Goal: Information Seeking & Learning: Understand process/instructions

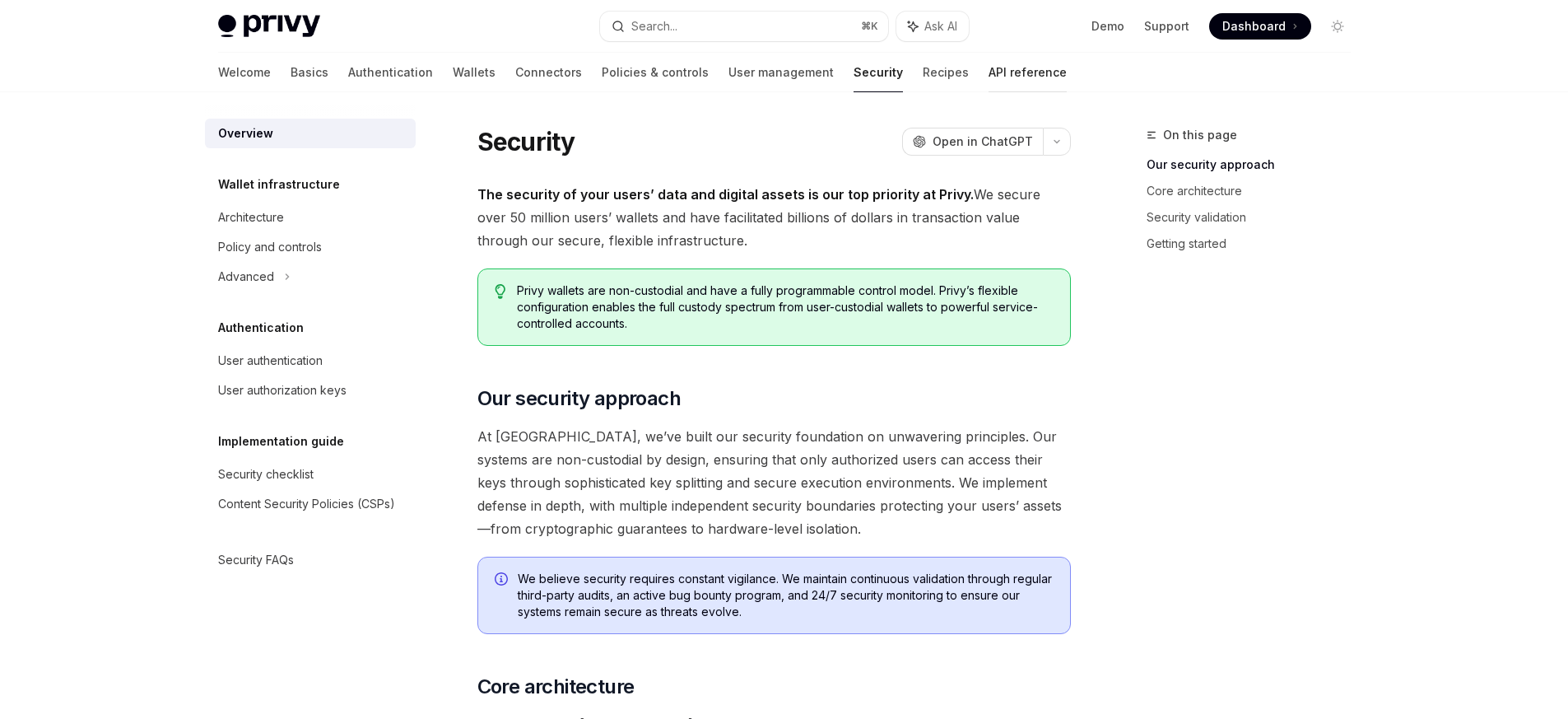
click at [988, 74] on link "API reference" at bounding box center [1027, 72] width 78 height 39
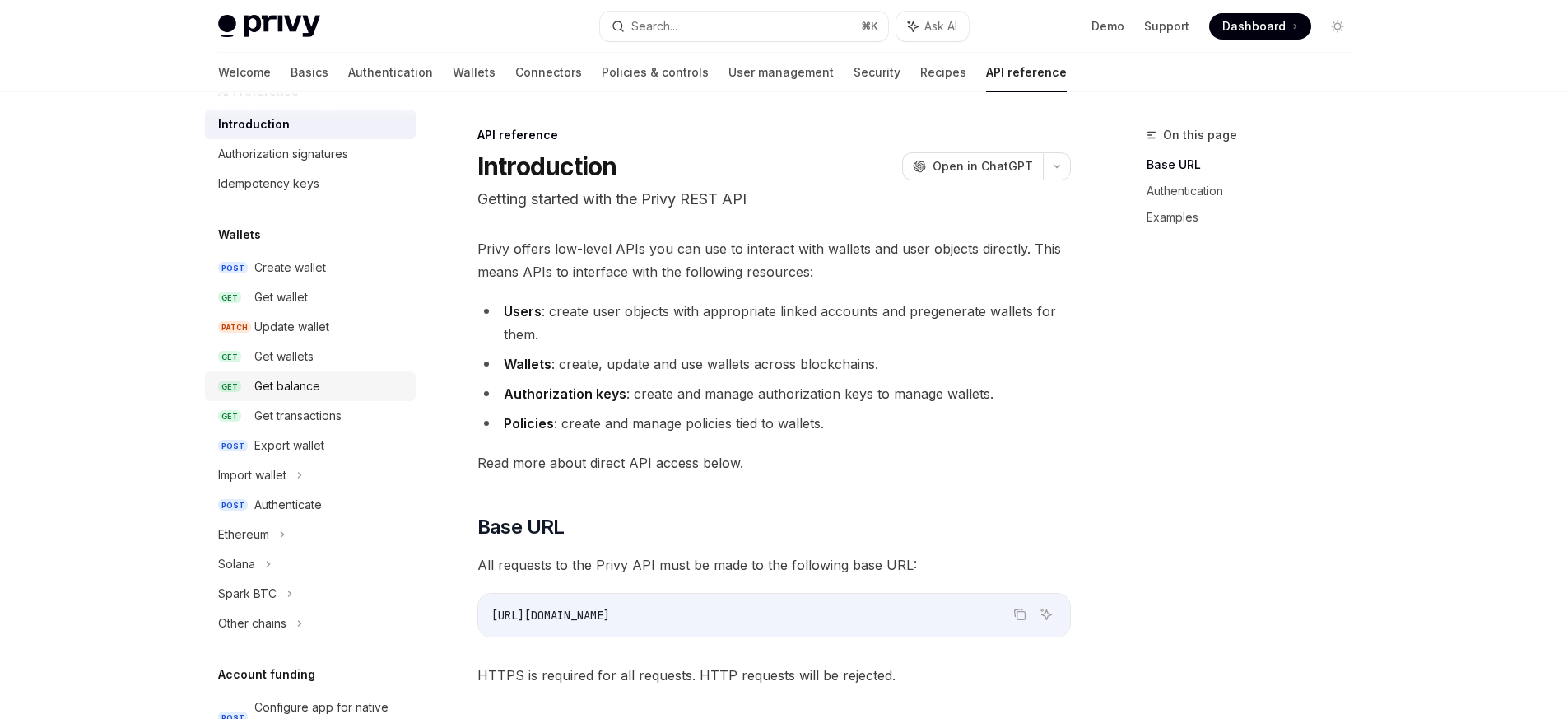
scroll to position [74, 0]
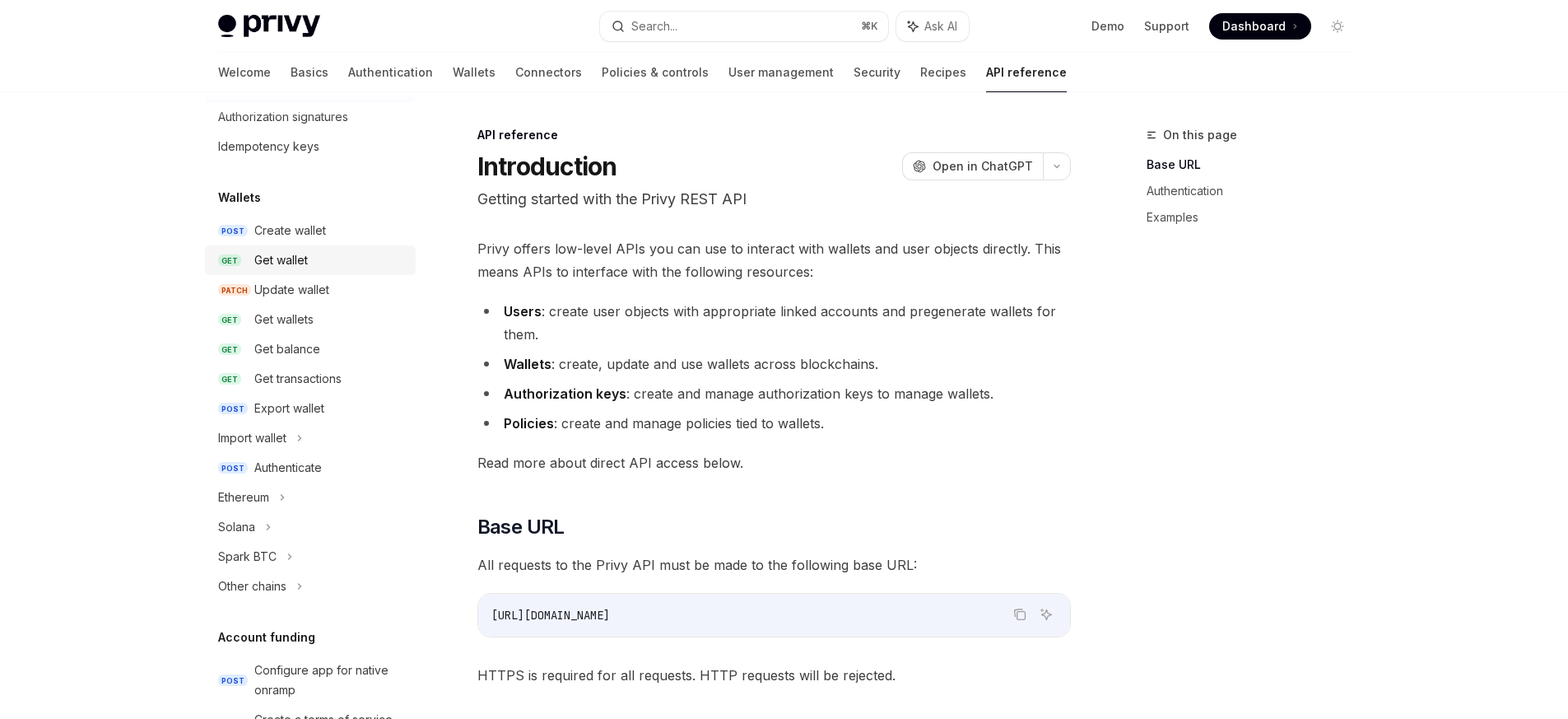
click at [318, 256] on div "Get wallet" at bounding box center [330, 260] width 152 height 20
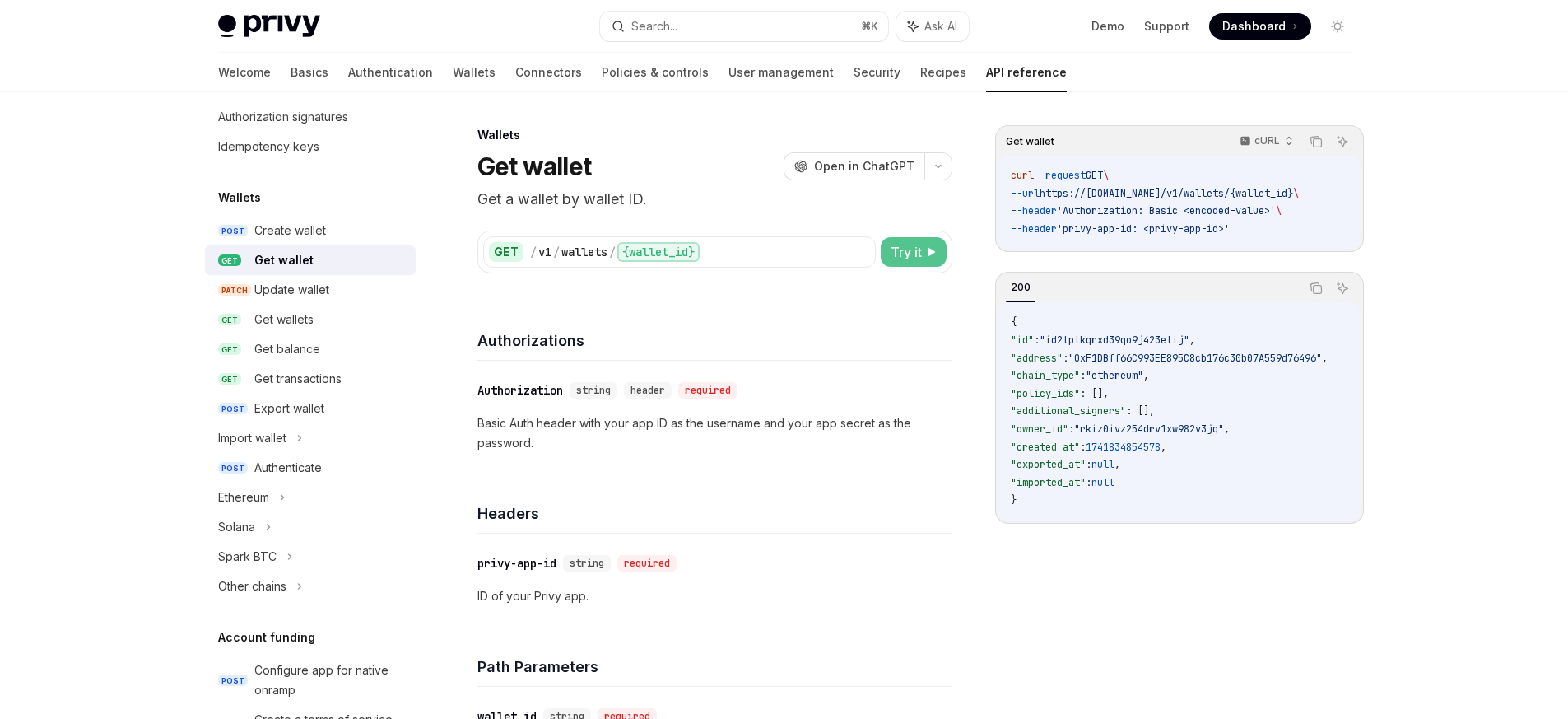
click at [916, 239] on button "Try it" at bounding box center [914, 251] width 66 height 30
type textarea "*"
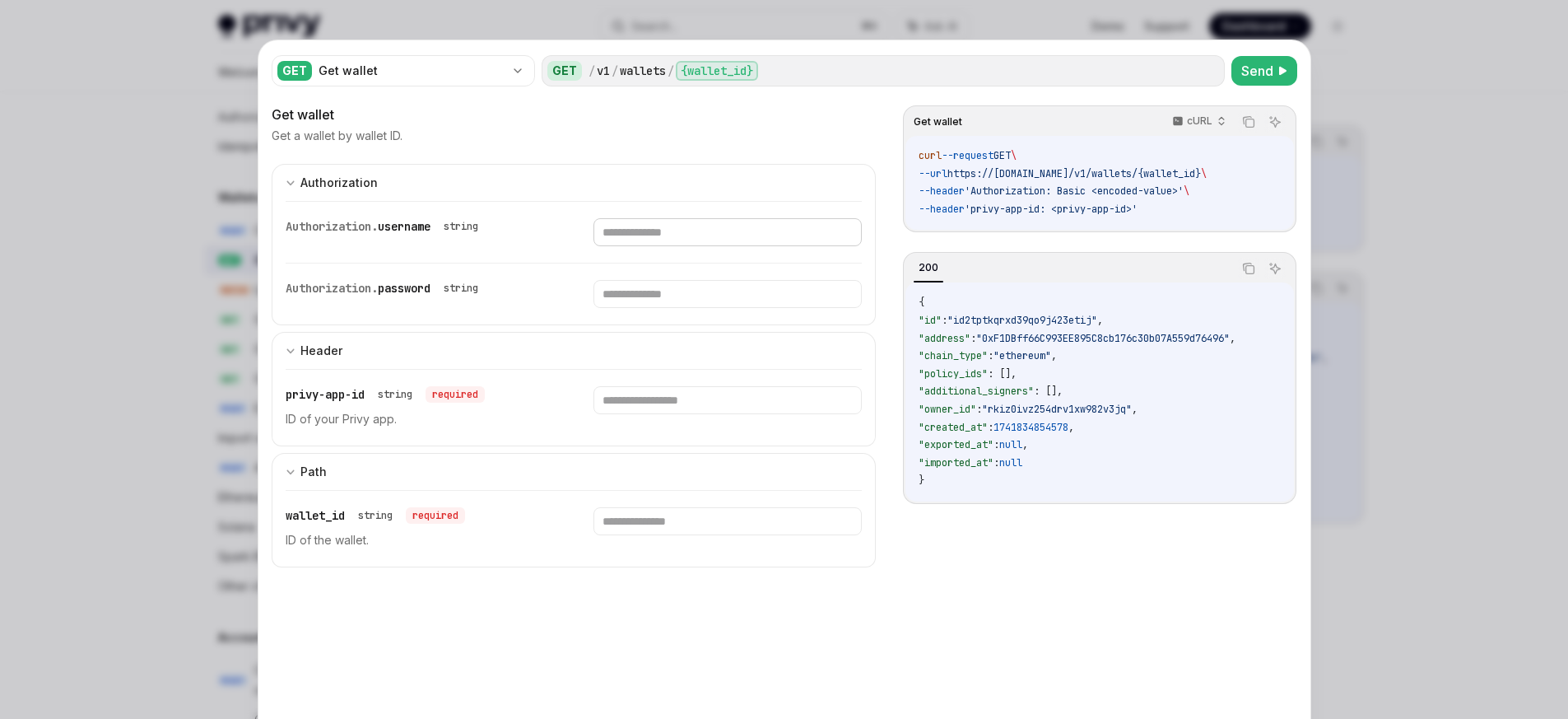
click at [663, 233] on input "text" at bounding box center [727, 232] width 268 height 28
click at [684, 246] on input "text" at bounding box center [727, 232] width 268 height 28
click at [641, 246] on input "text" at bounding box center [727, 232] width 268 height 28
paste input "**********"
type input "**********"
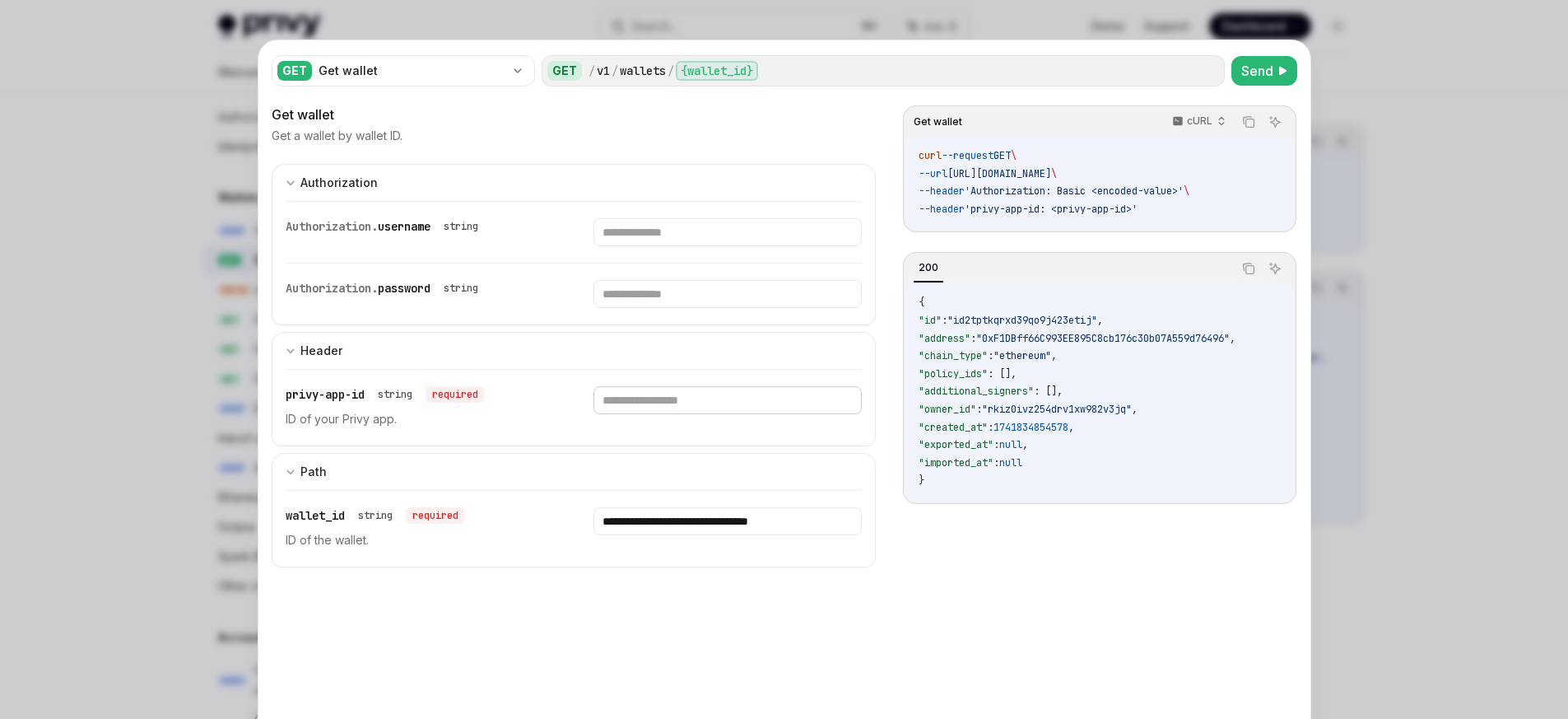
click at [669, 246] on input "text" at bounding box center [727, 232] width 268 height 28
paste input "**********"
type input "**********"
click at [1252, 68] on span "Send" at bounding box center [1257, 70] width 32 height 20
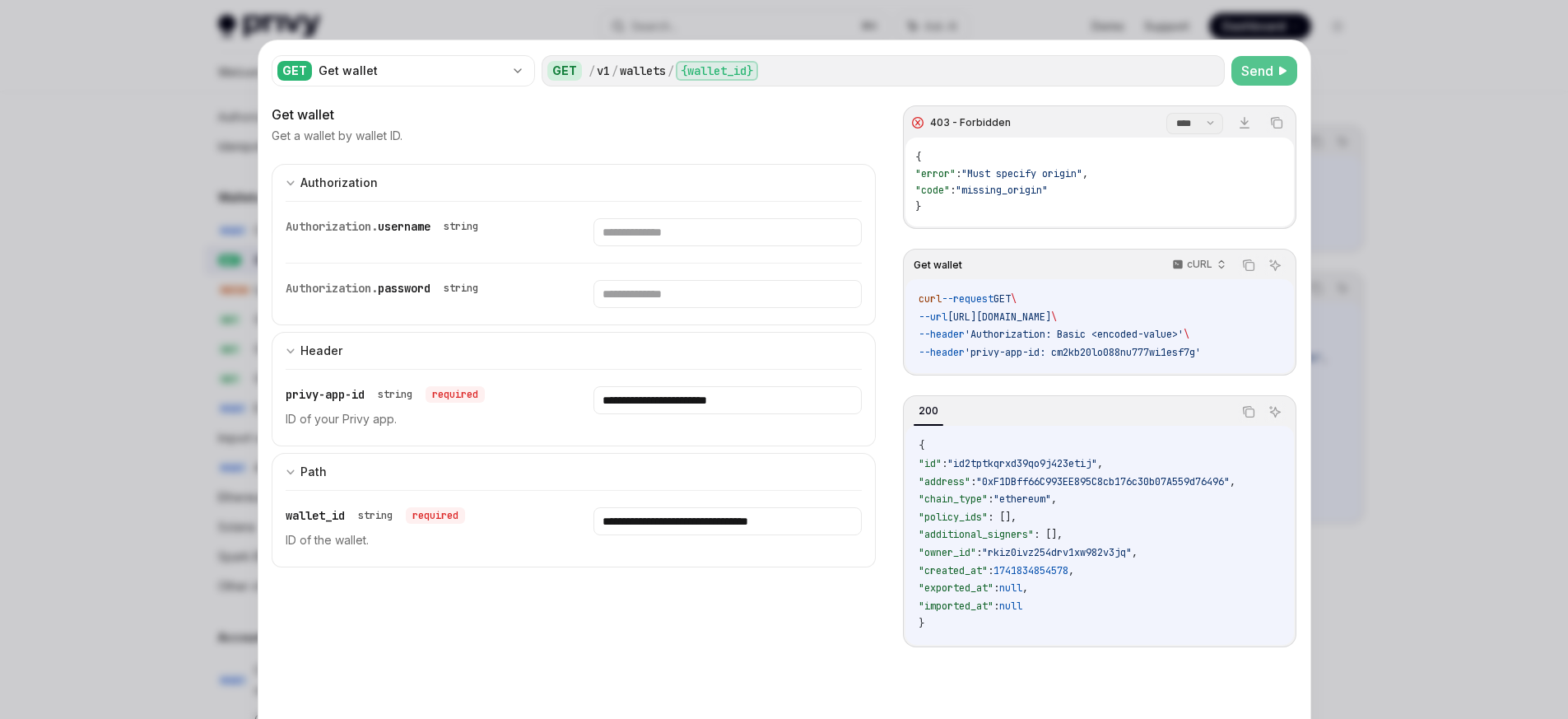
click at [1011, 188] on span ""missing_origin"" at bounding box center [1001, 190] width 92 height 13
drag, startPoint x: 1057, startPoint y: 190, endPoint x: 975, endPoint y: 189, distance: 82.0
click at [975, 189] on span ""missing_origin"" at bounding box center [1001, 190] width 92 height 13
click at [1231, 349] on code "curl --request GET \ --url https://api.privy.io/v1/wallets/did%3Aprivy%3Acmdzex…" at bounding box center [1099, 326] width 361 height 71
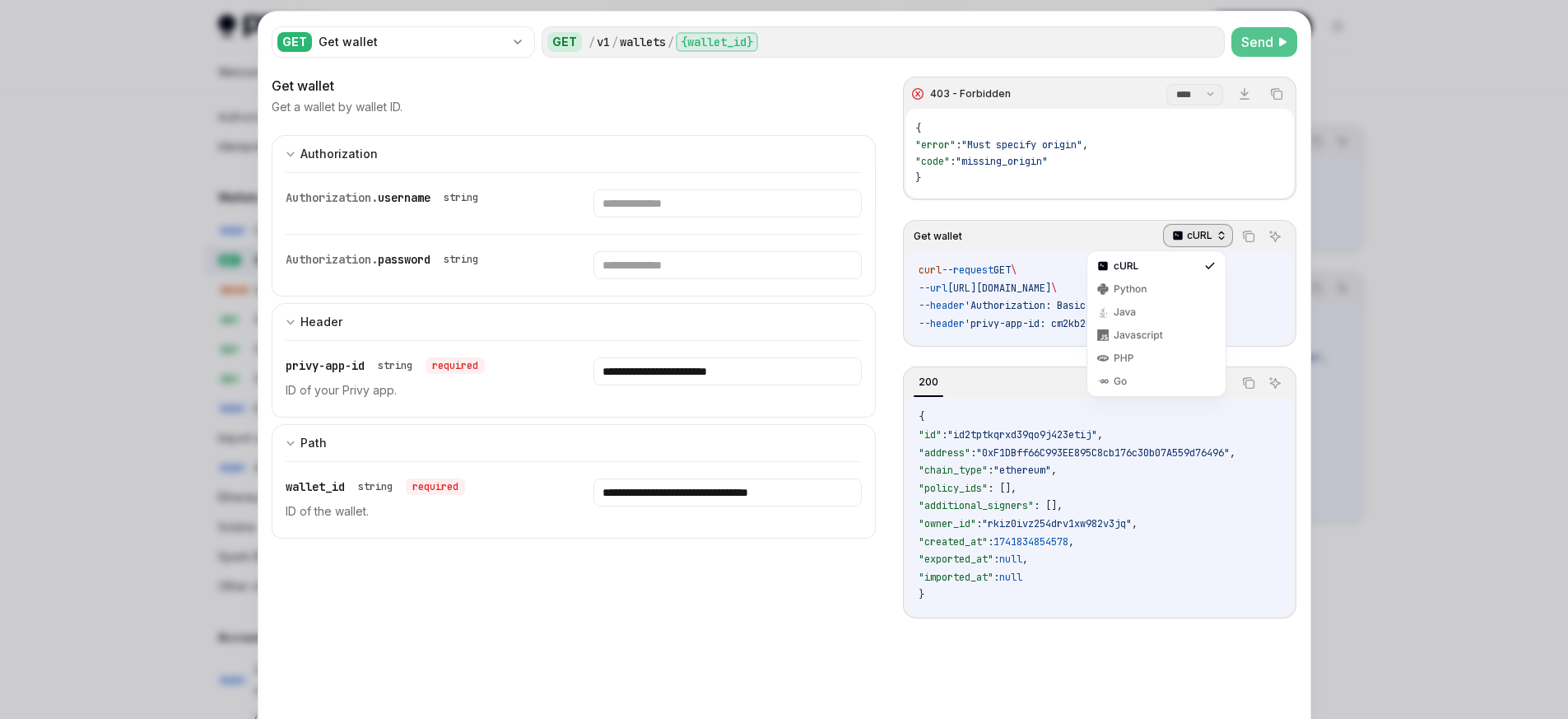
click at [1215, 236] on icon "button" at bounding box center [1221, 235] width 11 height 11
click at [1245, 234] on icon "Copy the contents from the code block" at bounding box center [1250, 239] width 9 height 9
click at [117, 333] on div at bounding box center [784, 360] width 1568 height 719
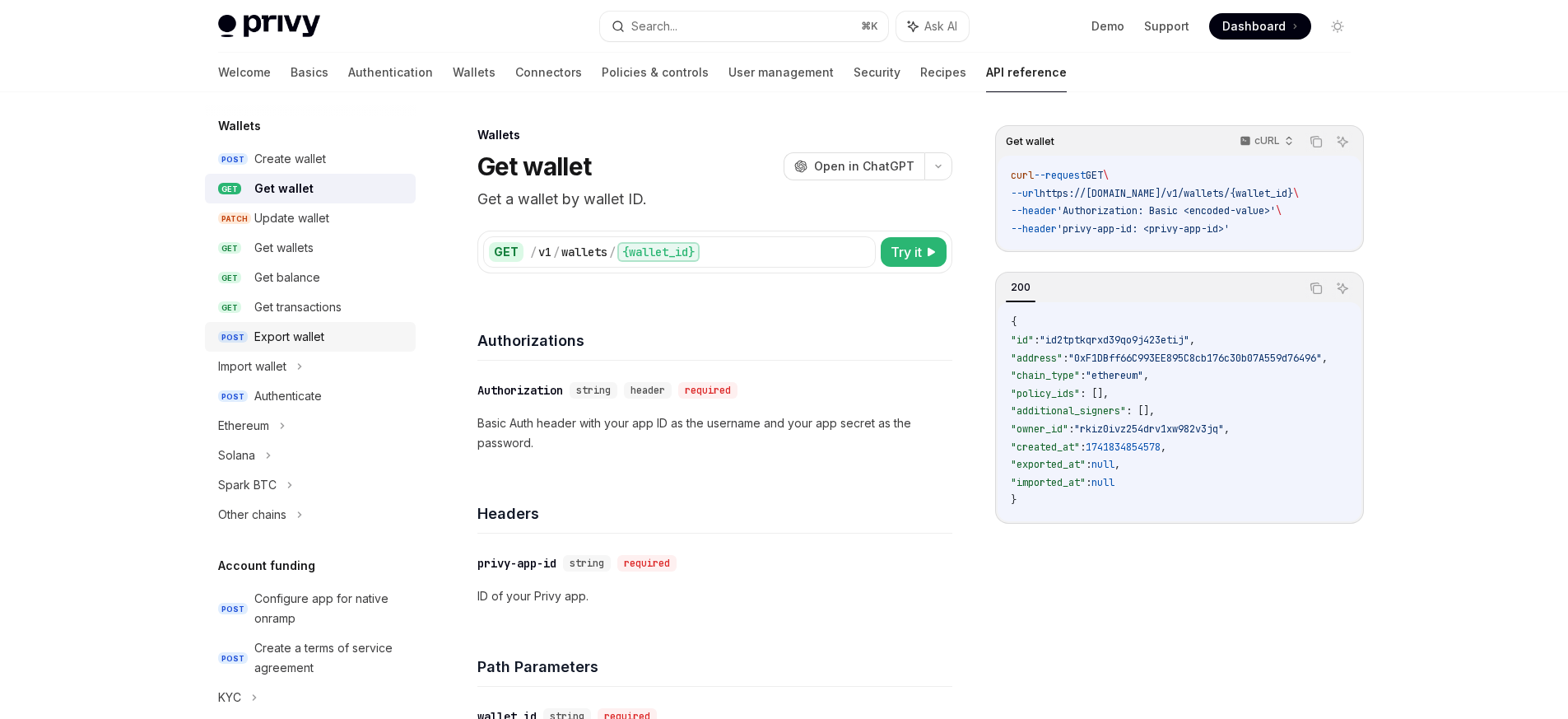
scroll to position [148, 0]
click at [309, 422] on div "Ethereum" at bounding box center [311, 424] width 211 height 30
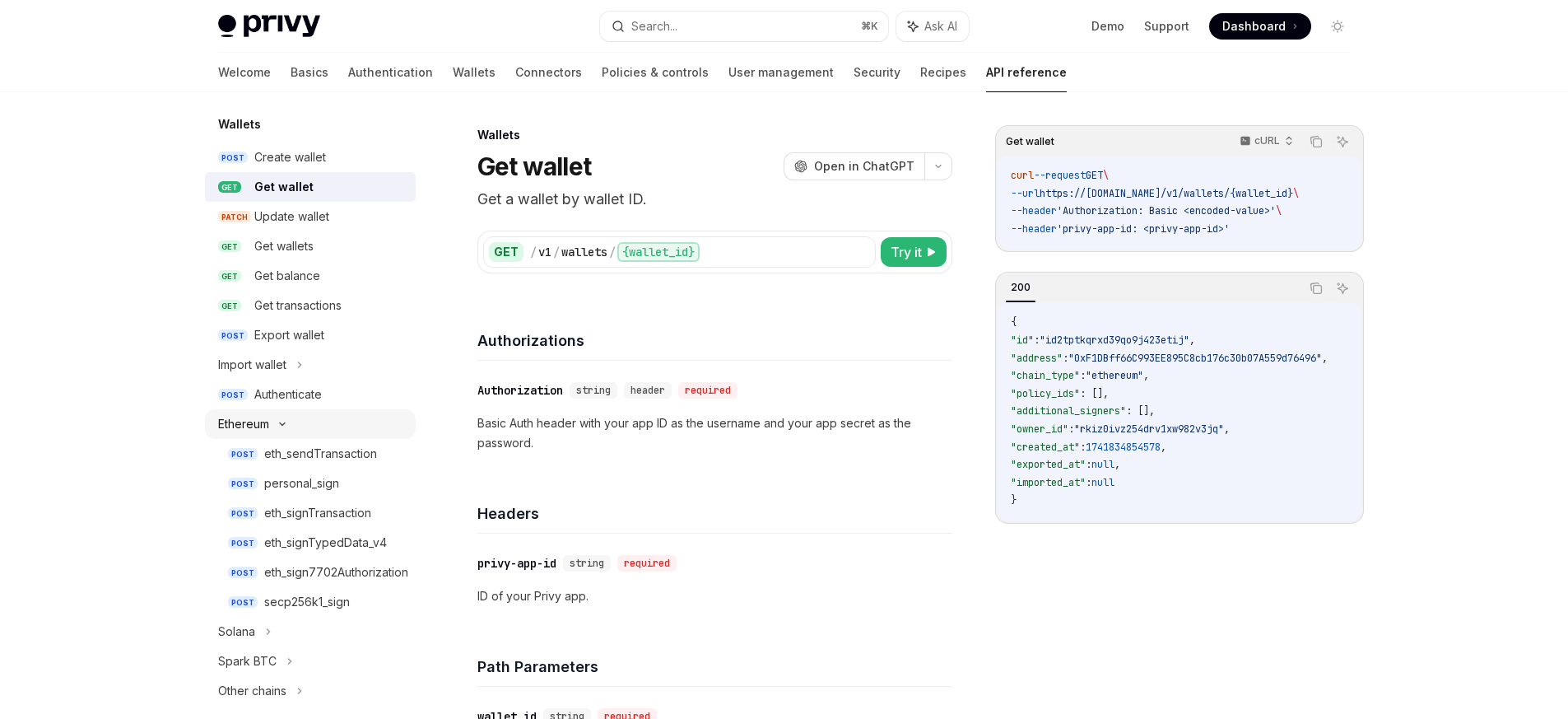
type textarea "*"
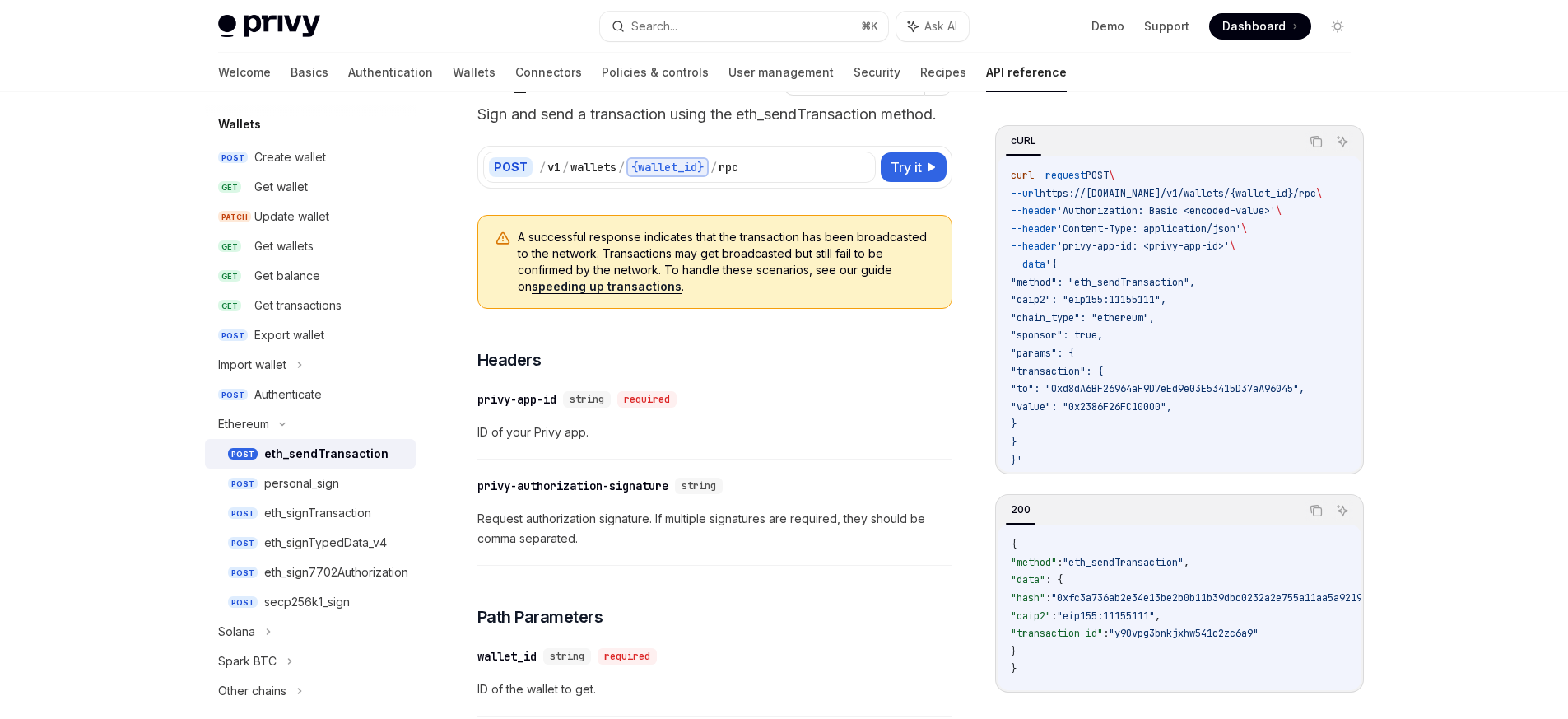
scroll to position [54, 0]
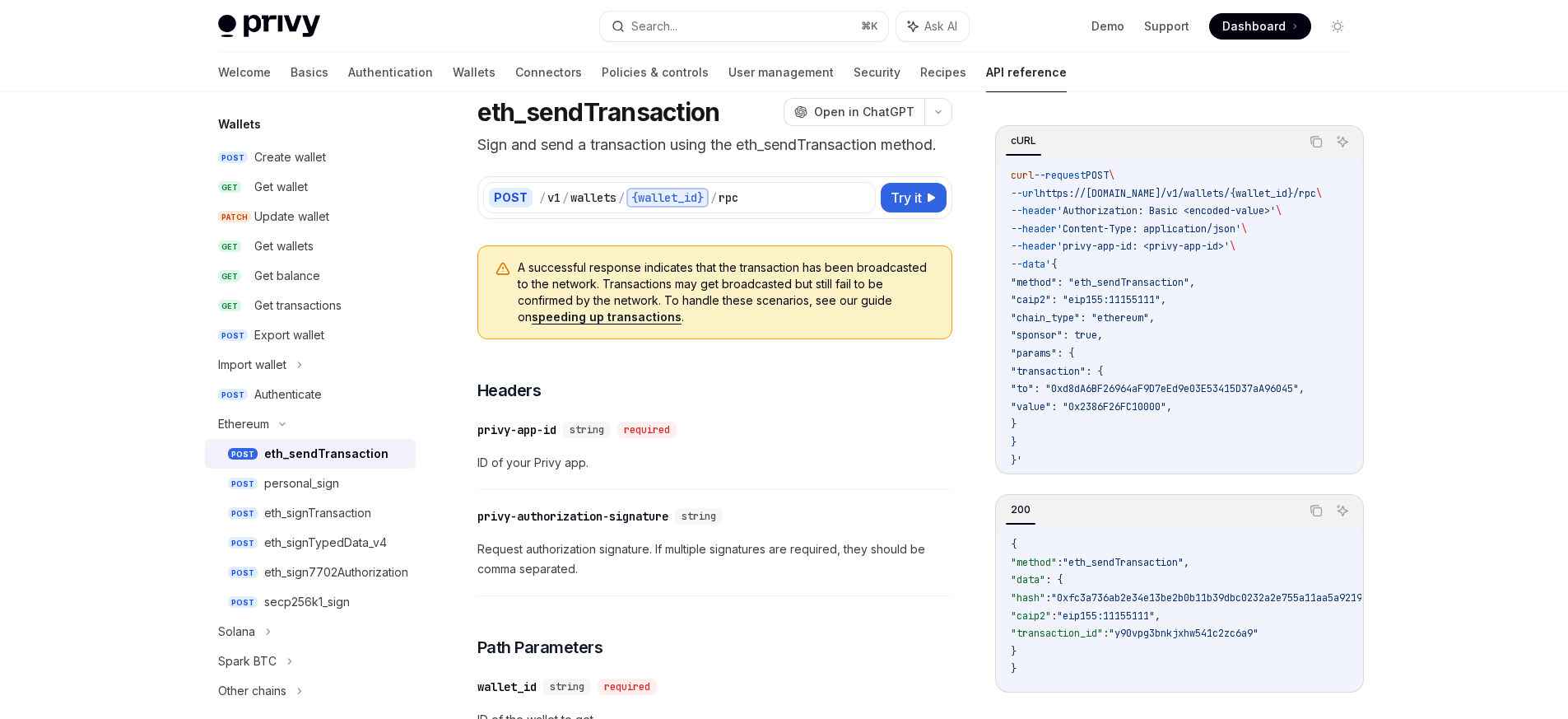
click at [847, 459] on span "ID of your Privy app." at bounding box center [715, 462] width 475 height 20
